Goal: Information Seeking & Learning: Find specific fact

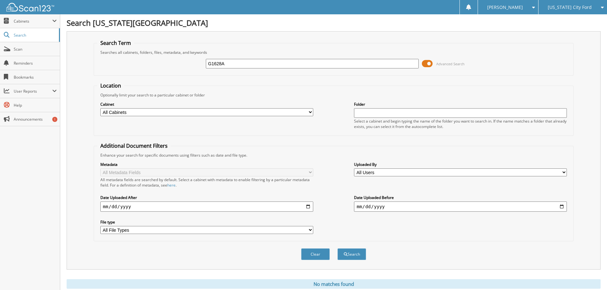
click at [563, 5] on span "[US_STATE] City Ford" at bounding box center [570, 7] width 44 height 4
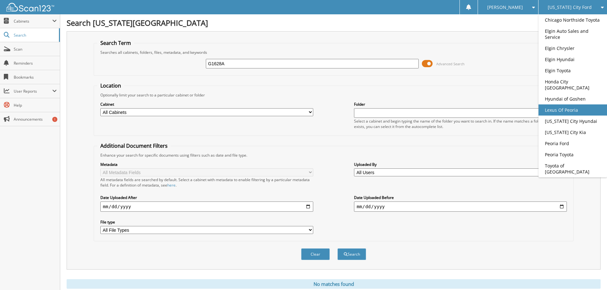
click at [565, 110] on link "Lexus Of Peoria" at bounding box center [573, 110] width 69 height 11
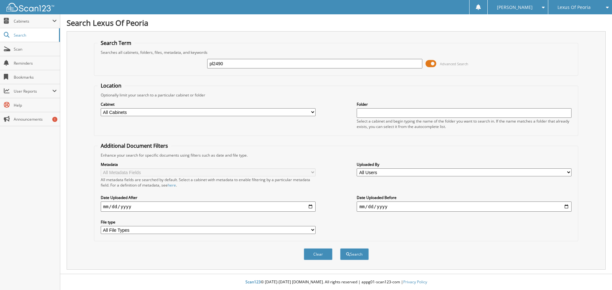
type input "pl2490"
click at [340, 249] on button "Search" at bounding box center [354, 255] width 29 height 12
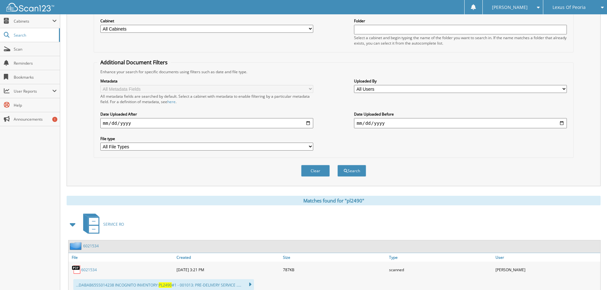
drag, startPoint x: 247, startPoint y: 128, endPoint x: 240, endPoint y: 107, distance: 22.2
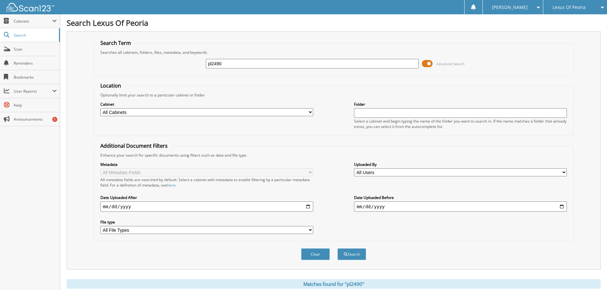
drag, startPoint x: 231, startPoint y: 64, endPoint x: 192, endPoint y: 59, distance: 39.2
click at [192, 59] on div "pl2490 Advanced Search" at bounding box center [333, 63] width 473 height 17
type input "pl2541"
click at [338, 249] on button "Search" at bounding box center [352, 255] width 29 height 12
drag, startPoint x: 228, startPoint y: 64, endPoint x: 200, endPoint y: 62, distance: 28.1
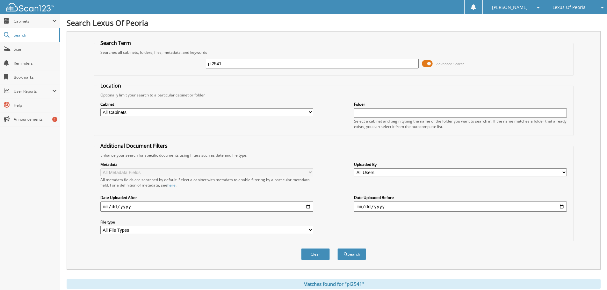
click at [200, 62] on div "pl2541 Advanced Search" at bounding box center [333, 63] width 473 height 17
type input "PL2530"
click at [338, 249] on button "Search" at bounding box center [352, 255] width 29 height 12
drag, startPoint x: 235, startPoint y: 64, endPoint x: 191, endPoint y: 64, distance: 43.4
click at [191, 64] on div "PL2530 Advanced Search" at bounding box center [333, 63] width 473 height 17
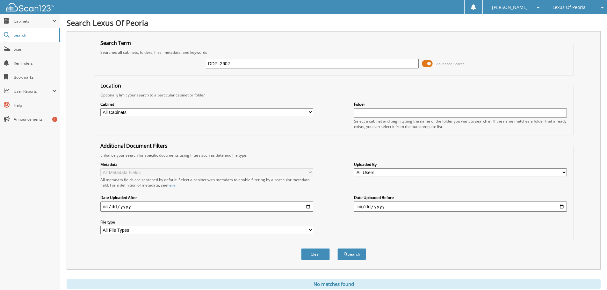
type input "DDPL2602"
click at [338, 249] on button "Search" at bounding box center [352, 255] width 29 height 12
drag, startPoint x: 208, startPoint y: 61, endPoint x: 229, endPoint y: 59, distance: 21.2
click at [196, 61] on div "DDPL2602 Advanced Search" at bounding box center [333, 63] width 473 height 17
type input "RTPL1889"
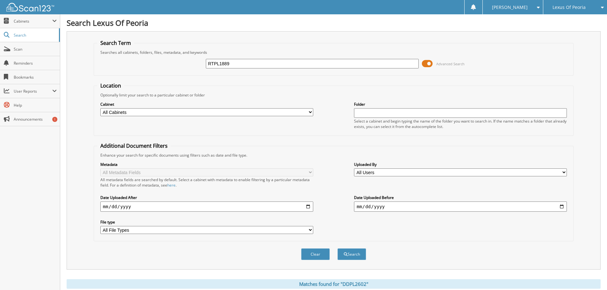
click at [338, 249] on button "Search" at bounding box center [352, 255] width 29 height 12
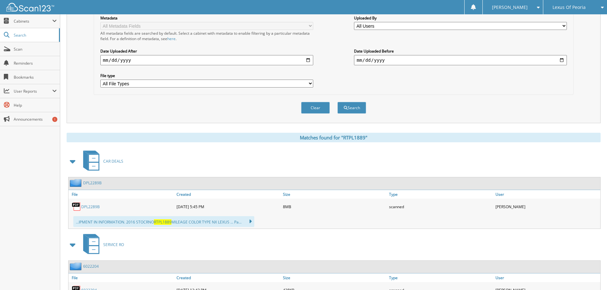
scroll to position [188, 0]
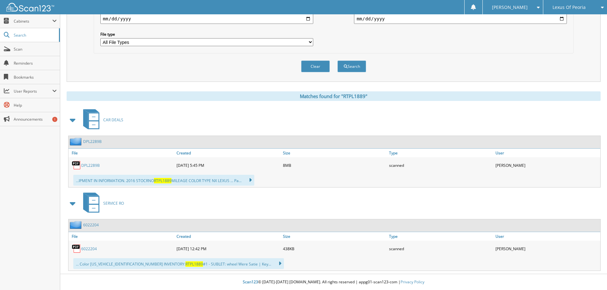
click at [77, 167] on img at bounding box center [77, 166] width 10 height 10
click at [95, 165] on link "DPL2289B" at bounding box center [90, 165] width 18 height 5
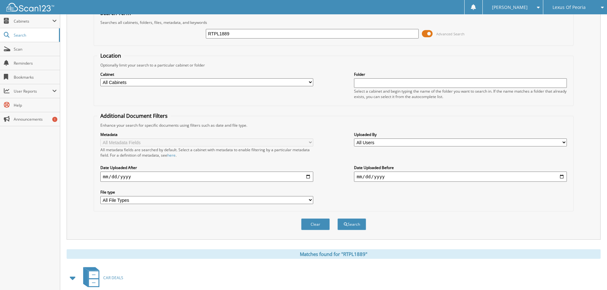
scroll to position [0, 0]
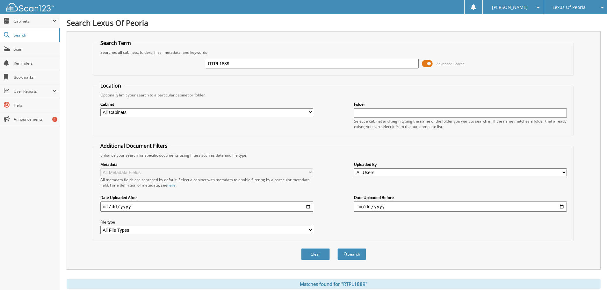
drag, startPoint x: 235, startPoint y: 65, endPoint x: 184, endPoint y: 58, distance: 51.1
click at [184, 58] on div "RTPL1889 Advanced Search" at bounding box center [333, 63] width 473 height 17
type input "dpl2289b"
click at [338, 249] on button "Search" at bounding box center [352, 255] width 29 height 12
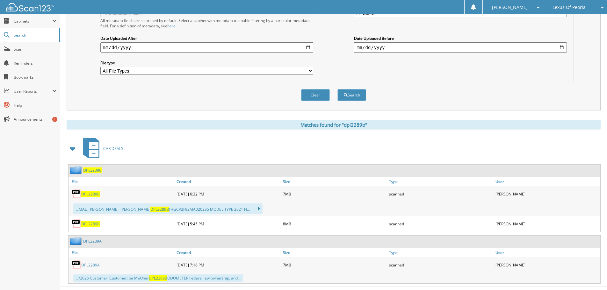
scroll to position [173, 0]
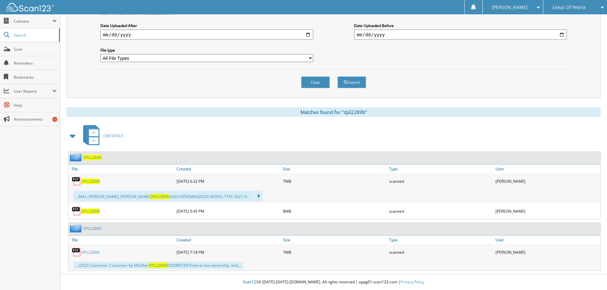
click at [94, 180] on span "DPL2289B" at bounding box center [90, 181] width 18 height 5
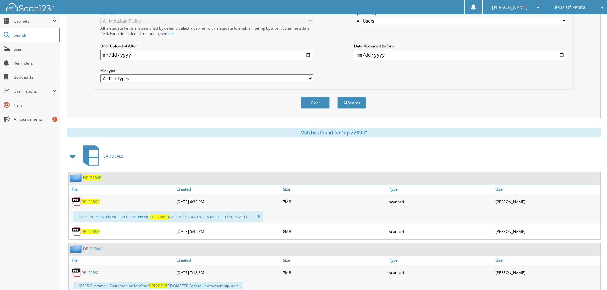
scroll to position [159, 0]
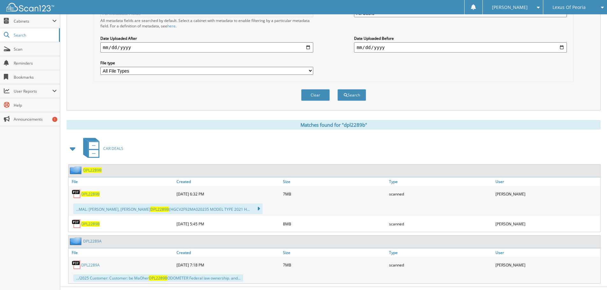
click at [92, 225] on span "DPL2289B" at bounding box center [90, 224] width 18 height 5
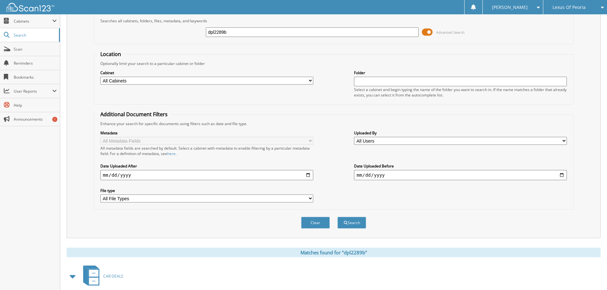
scroll to position [0, 0]
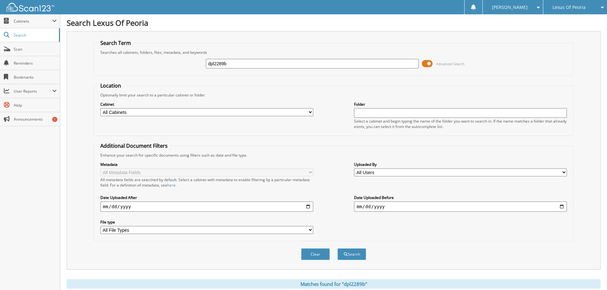
drag, startPoint x: 236, startPoint y: 62, endPoint x: 191, endPoint y: 58, distance: 45.4
click at [191, 59] on div "dpl2289b Advanced Search" at bounding box center [333, 63] width 473 height 17
type input "rtpl2289b"
click at [338, 249] on button "Search" at bounding box center [352, 255] width 29 height 12
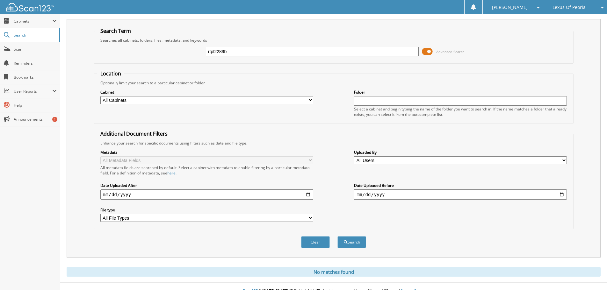
scroll to position [21, 0]
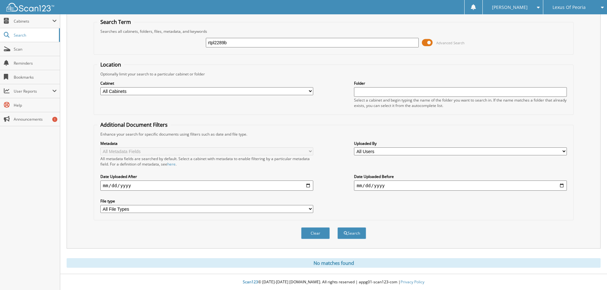
drag, startPoint x: 200, startPoint y: 45, endPoint x: 184, endPoint y: 41, distance: 16.6
click at [184, 41] on div "rtpl2289b Advanced Search" at bounding box center [333, 42] width 473 height 17
type input "RTPL2289B"
click at [338, 228] on button "Search" at bounding box center [352, 234] width 29 height 12
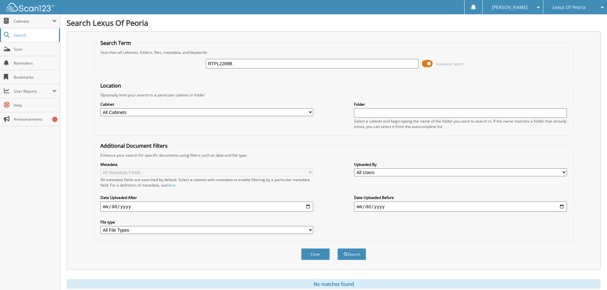
click at [23, 34] on span "Search" at bounding box center [35, 35] width 42 height 5
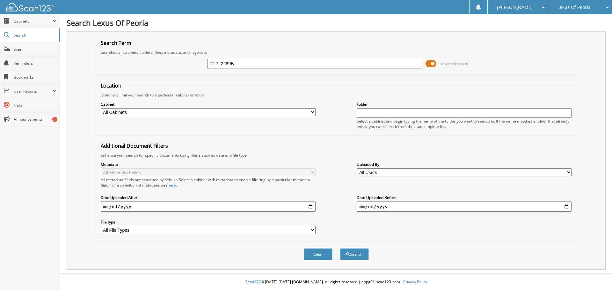
type input "RTPL2289B"
click at [340, 249] on button "Search" at bounding box center [354, 255] width 29 height 12
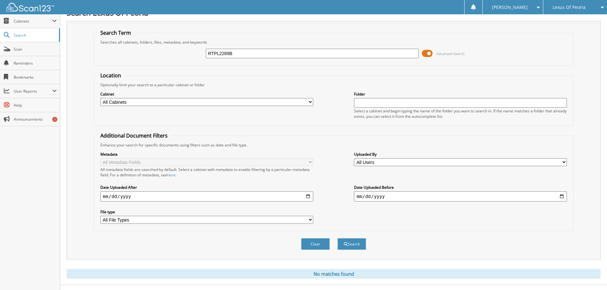
scroll to position [21, 0]
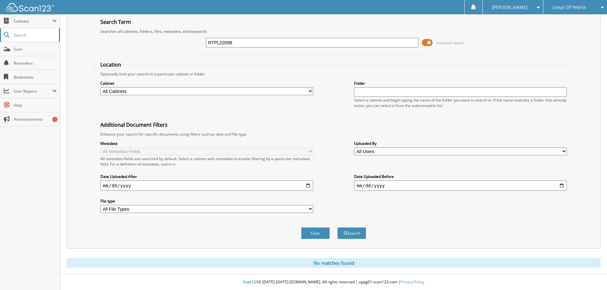
click at [19, 33] on span "Search" at bounding box center [35, 35] width 42 height 5
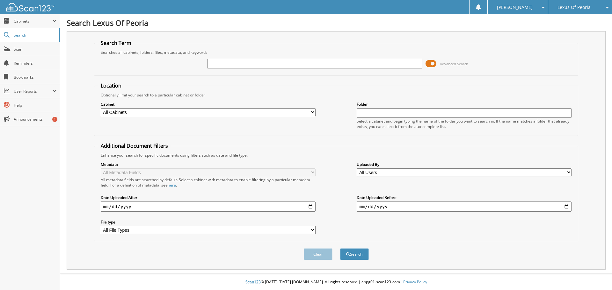
click at [225, 64] on input "text" at bounding box center [314, 64] width 215 height 10
type input "DPL2289B"
click at [340, 249] on button "Search" at bounding box center [354, 255] width 29 height 12
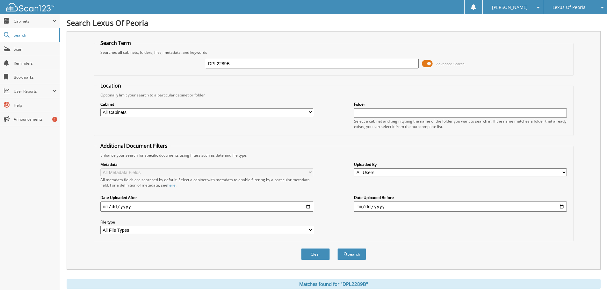
drag, startPoint x: 235, startPoint y: 64, endPoint x: 184, endPoint y: 58, distance: 51.1
click at [184, 58] on div "DPL2289B Advanced Search" at bounding box center [333, 63] width 473 height 17
type input "PL2449A"
click at [338, 249] on button "Search" at bounding box center [352, 255] width 29 height 12
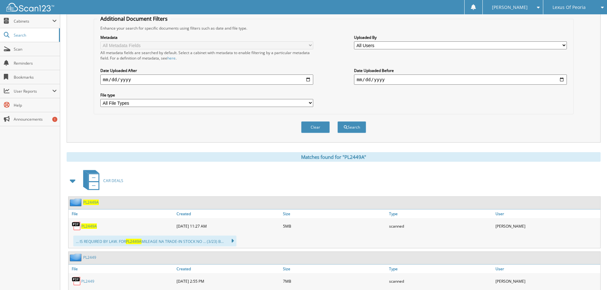
scroll to position [29, 0]
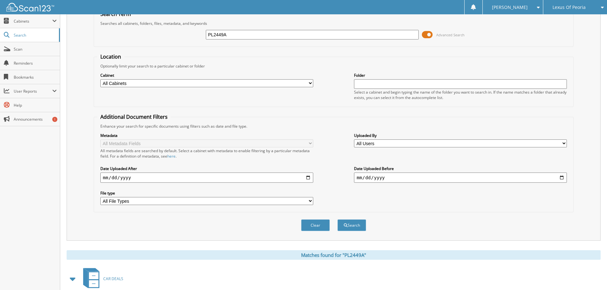
drag, startPoint x: 233, startPoint y: 34, endPoint x: 200, endPoint y: 30, distance: 33.1
click at [200, 30] on div "PL2449A Advanced Search" at bounding box center [333, 34] width 473 height 17
type input "DPL2464B"
click at [338, 220] on button "Search" at bounding box center [352, 226] width 29 height 12
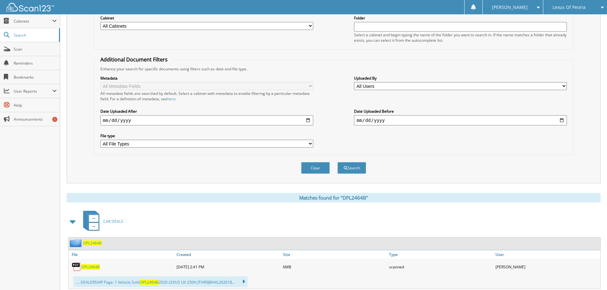
scroll to position [6, 0]
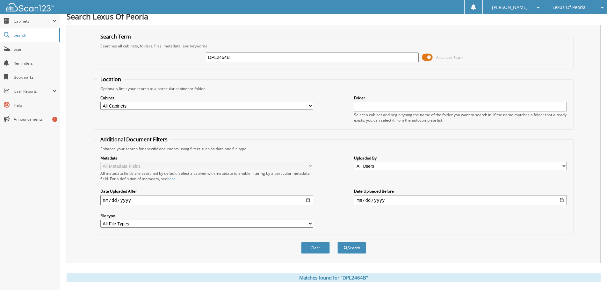
drag, startPoint x: 230, startPoint y: 61, endPoint x: 190, endPoint y: 55, distance: 40.6
click at [190, 55] on div "DPL2464B Advanced Search" at bounding box center [333, 57] width 473 height 17
type input "PL2566A"
click at [338, 242] on button "Search" at bounding box center [352, 248] width 29 height 12
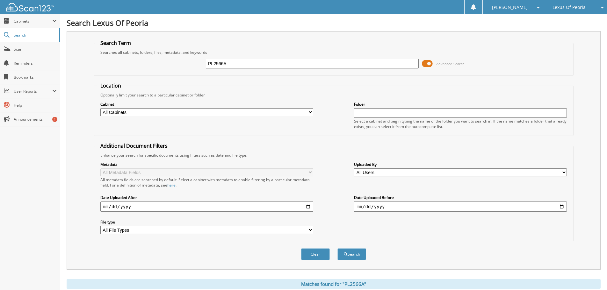
drag, startPoint x: 192, startPoint y: 64, endPoint x: 185, endPoint y: 61, distance: 7.8
click at [185, 61] on div "PL2566A Advanced Search" at bounding box center [333, 63] width 473 height 17
type input "DPL2515B"
click at [338, 249] on button "Search" at bounding box center [352, 255] width 29 height 12
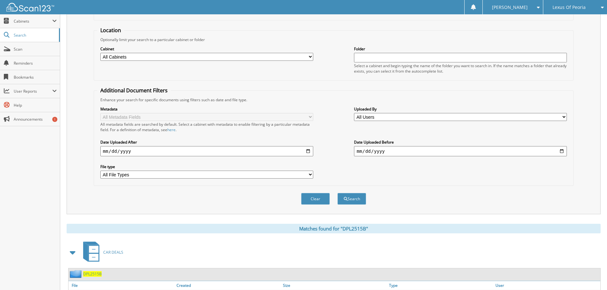
scroll to position [29, 0]
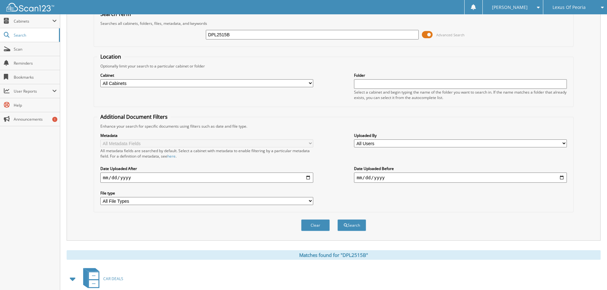
drag, startPoint x: 238, startPoint y: 33, endPoint x: 178, endPoint y: 25, distance: 60.6
click at [178, 26] on fieldset "Search Term Searches all cabinets, folders, files, metadata, and keywords DPL25…" at bounding box center [334, 29] width 480 height 36
type input "PL2461A"
click at [338, 220] on button "Search" at bounding box center [352, 226] width 29 height 12
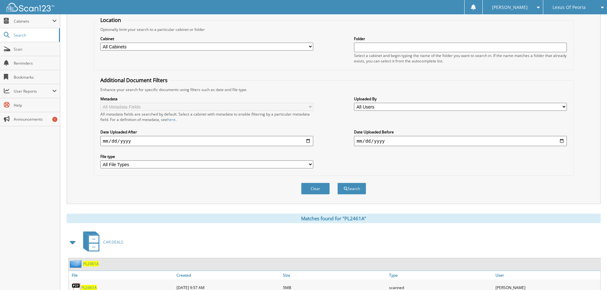
scroll to position [64, 0]
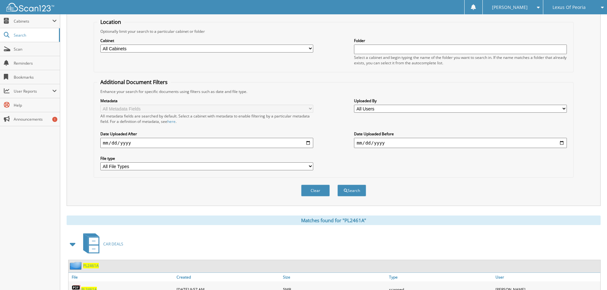
click at [576, 5] on span "Lexus Of Peoria" at bounding box center [569, 7] width 33 height 4
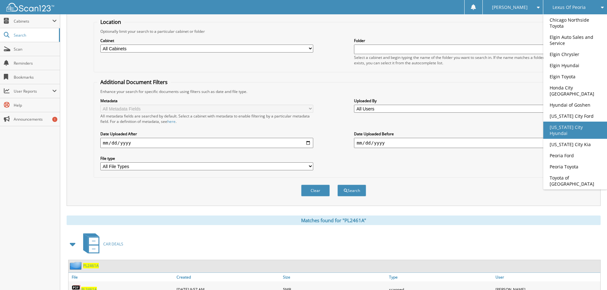
click at [570, 123] on link "[US_STATE] City Hyundai" at bounding box center [576, 130] width 64 height 17
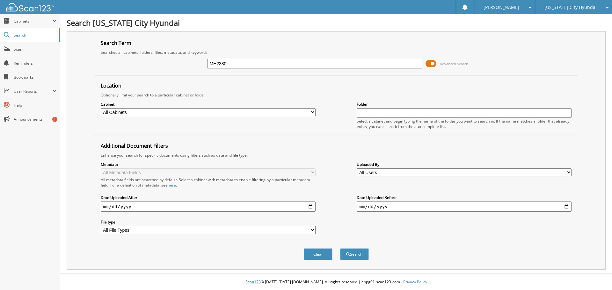
type input "MH2380"
click at [340, 249] on button "Search" at bounding box center [354, 255] width 29 height 12
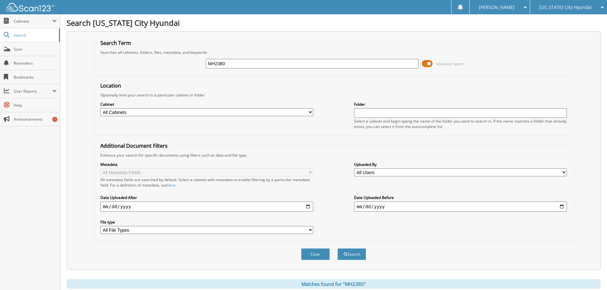
drag, startPoint x: 231, startPoint y: 62, endPoint x: 198, endPoint y: 64, distance: 32.5
click at [199, 64] on div "MH2380 Advanced Search" at bounding box center [333, 63] width 473 height 17
type input "MH2348"
click at [338, 249] on button "Search" at bounding box center [352, 255] width 29 height 12
drag, startPoint x: 242, startPoint y: 64, endPoint x: 192, endPoint y: 67, distance: 50.2
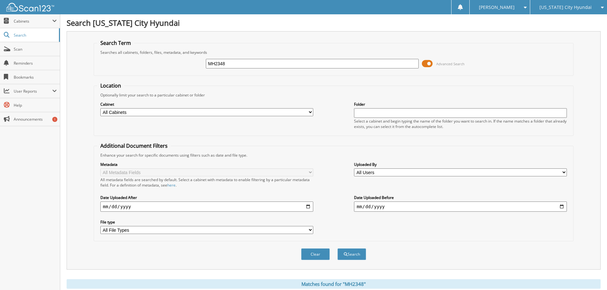
click at [192, 67] on div "MH2348 Advanced Search" at bounding box center [333, 63] width 473 height 17
type input "MH2330A"
click at [338, 249] on button "Search" at bounding box center [352, 255] width 29 height 12
drag, startPoint x: 237, startPoint y: 65, endPoint x: 197, endPoint y: 64, distance: 39.3
click at [197, 67] on div "MH2330A Advanced Search" at bounding box center [333, 63] width 473 height 17
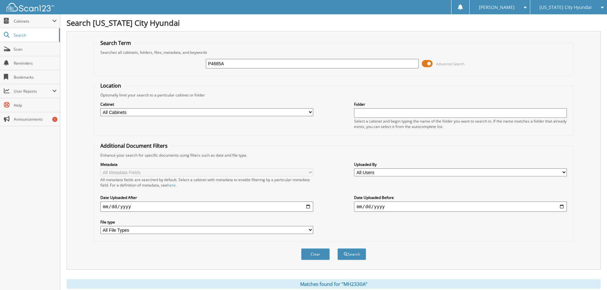
type input "P4685A"
click at [338, 249] on button "Search" at bounding box center [352, 255] width 29 height 12
drag, startPoint x: 234, startPoint y: 62, endPoint x: 180, endPoint y: 56, distance: 54.8
click at [180, 56] on div "P4685A Advanced Search" at bounding box center [333, 63] width 473 height 17
type input "P40685A"
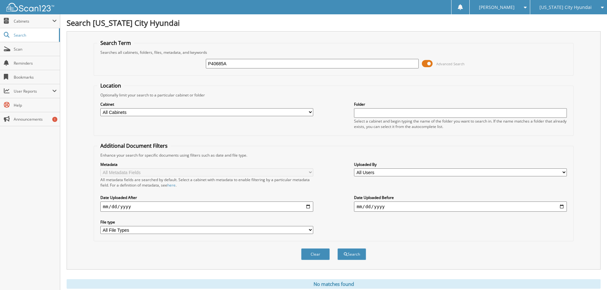
click at [338, 249] on button "Search" at bounding box center [352, 255] width 29 height 12
click at [556, 7] on span "[US_STATE] City Hyundai" at bounding box center [566, 7] width 52 height 4
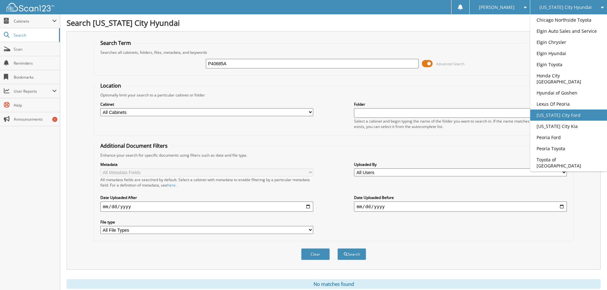
drag, startPoint x: 554, startPoint y: 110, endPoint x: 556, endPoint y: 113, distance: 3.6
click at [554, 110] on link "[US_STATE] City Ford" at bounding box center [569, 115] width 77 height 11
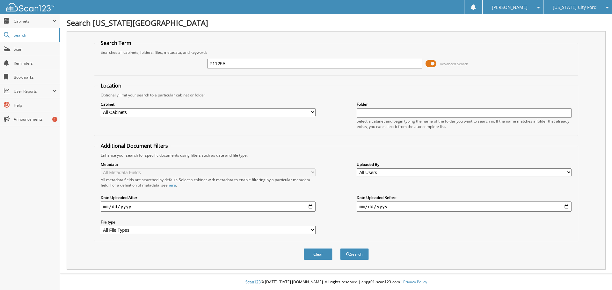
type input "P1125A"
click at [340, 249] on button "Search" at bounding box center [354, 255] width 29 height 12
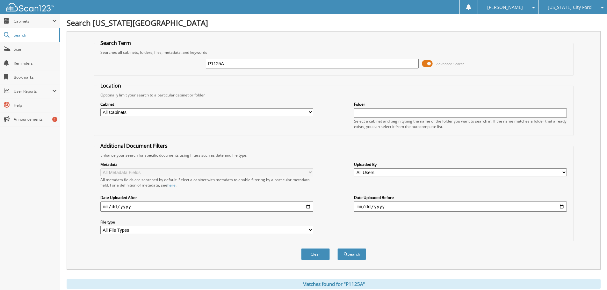
drag, startPoint x: 232, startPoint y: 66, endPoint x: 190, endPoint y: 61, distance: 42.8
click at [189, 63] on div "P1125A Advanced Search" at bounding box center [333, 63] width 473 height 17
type input "dmf1239a"
click at [338, 249] on button "Search" at bounding box center [352, 255] width 29 height 12
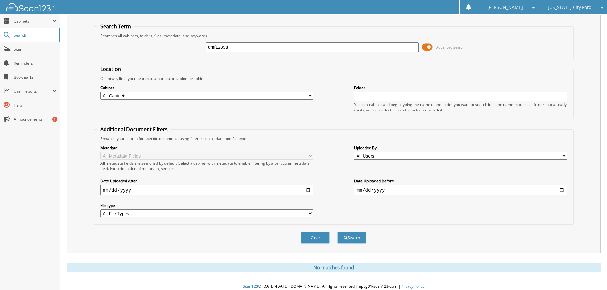
scroll to position [21, 0]
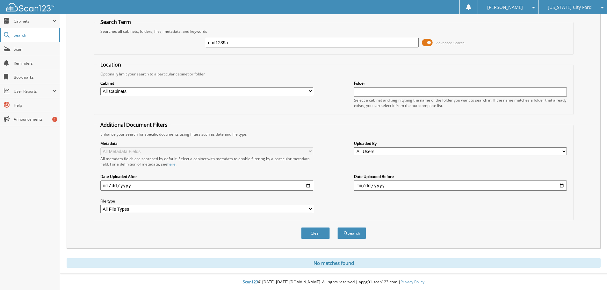
drag, startPoint x: 35, startPoint y: 34, endPoint x: 27, endPoint y: 34, distance: 8.3
click at [35, 34] on span "Search" at bounding box center [35, 35] width 42 height 5
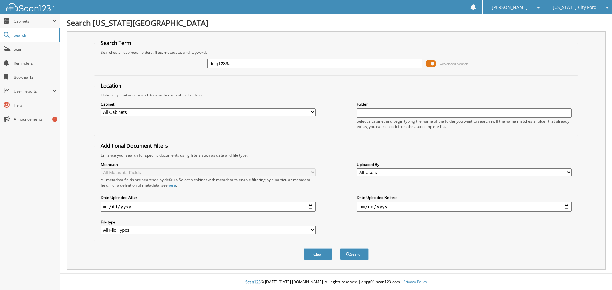
type input "dmg1239a"
click at [340, 249] on button "Search" at bounding box center [354, 255] width 29 height 12
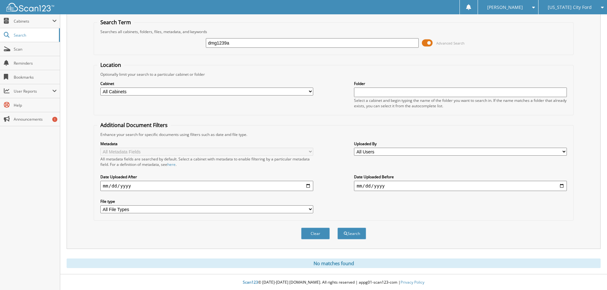
scroll to position [21, 0]
drag, startPoint x: 240, startPoint y: 43, endPoint x: 180, endPoint y: 38, distance: 60.8
click at [180, 40] on div "dmg1239a Advanced Search" at bounding box center [333, 42] width 473 height 17
type input "p1125a"
click at [338, 228] on button "Search" at bounding box center [352, 234] width 29 height 12
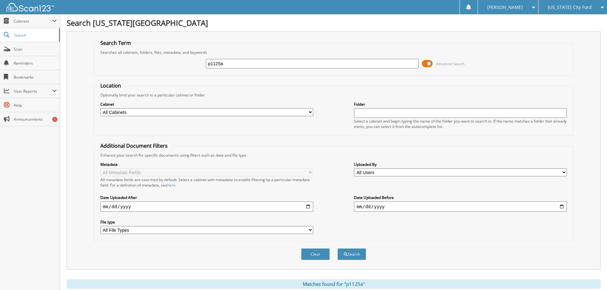
drag, startPoint x: 569, startPoint y: 7, endPoint x: 571, endPoint y: 12, distance: 5.4
click at [570, 7] on span "[US_STATE] City Ford" at bounding box center [570, 7] width 44 height 4
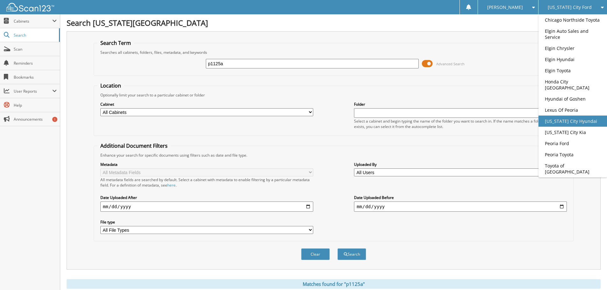
drag, startPoint x: 562, startPoint y: 124, endPoint x: 530, endPoint y: 130, distance: 31.9
click at [561, 124] on link "[US_STATE] City Hyundai" at bounding box center [573, 121] width 69 height 11
